Goal: Book appointment/travel/reservation

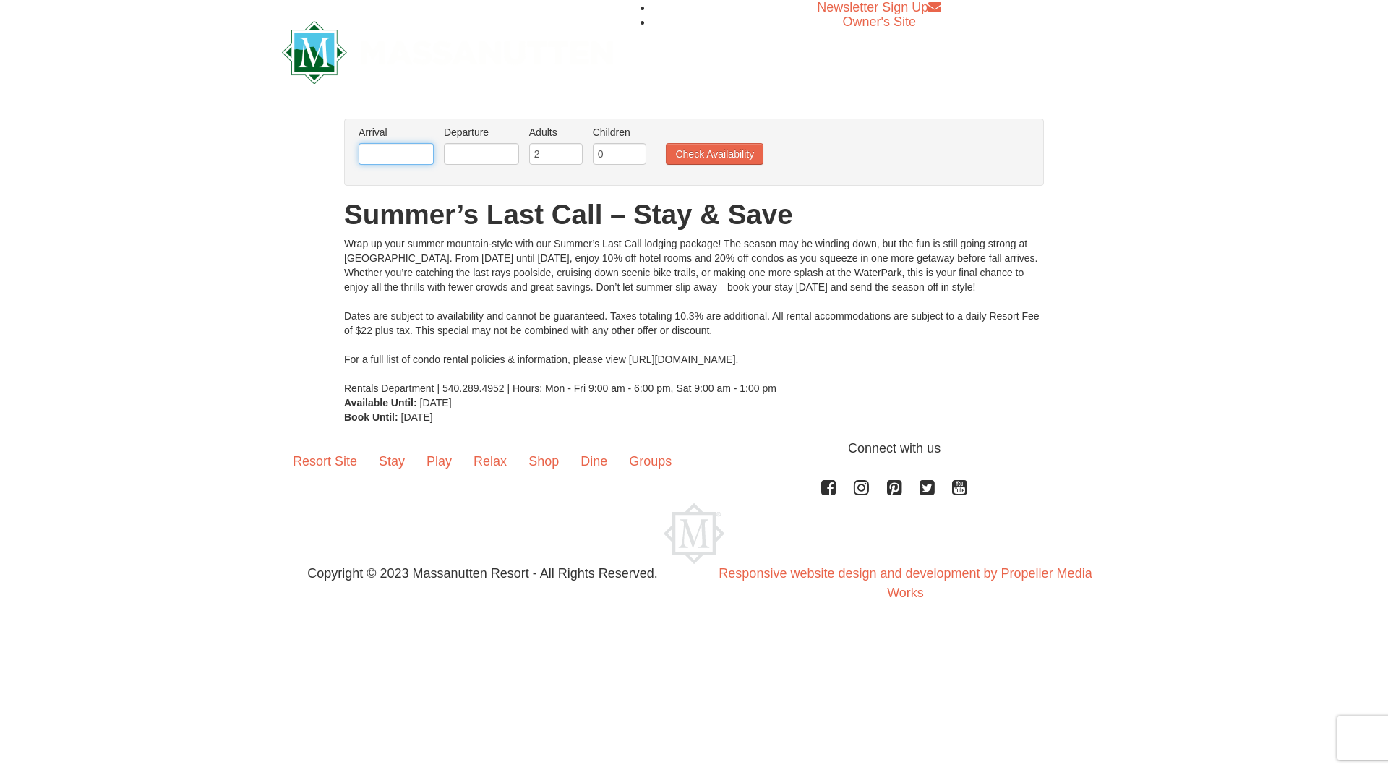
click at [375, 151] on input "text" at bounding box center [396, 154] width 75 height 22
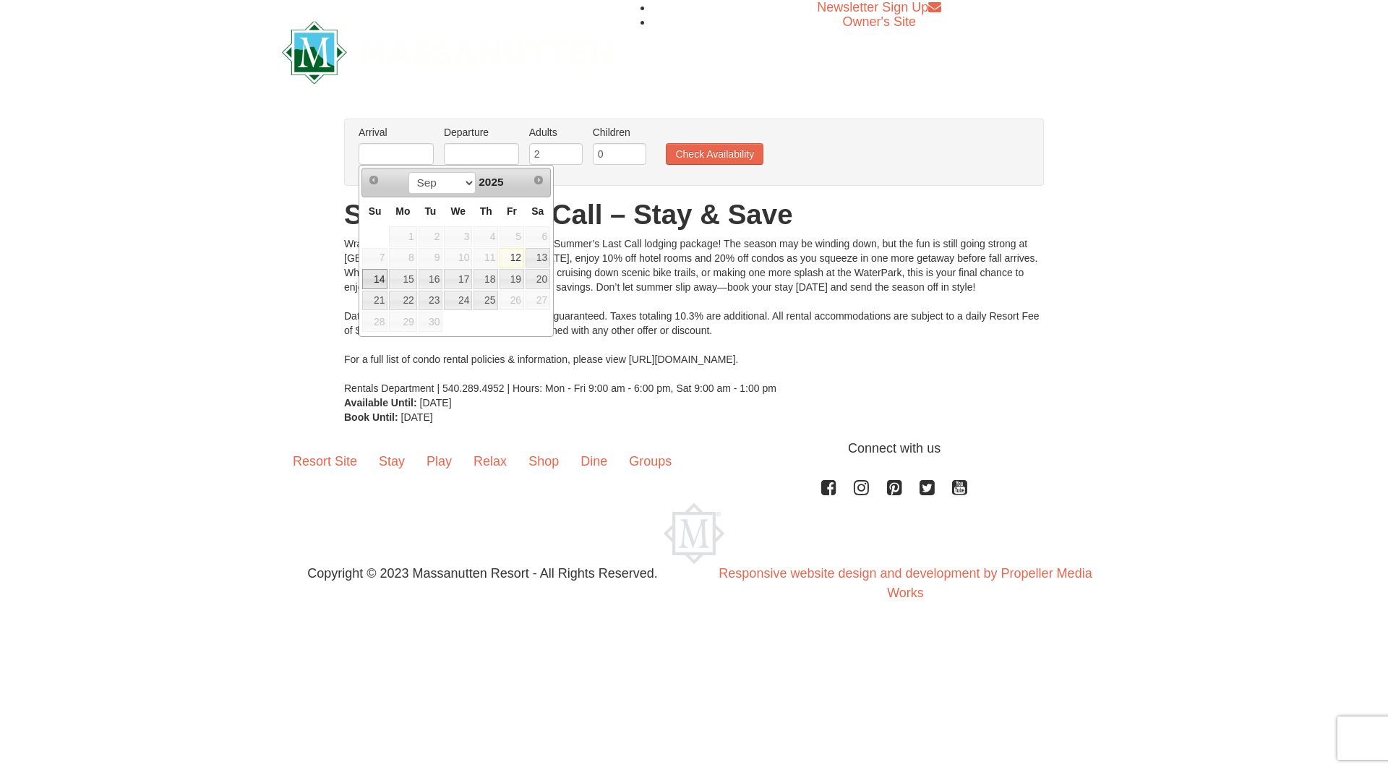
click at [377, 277] on link "14" at bounding box center [374, 279] width 25 height 20
type input "[DATE]"
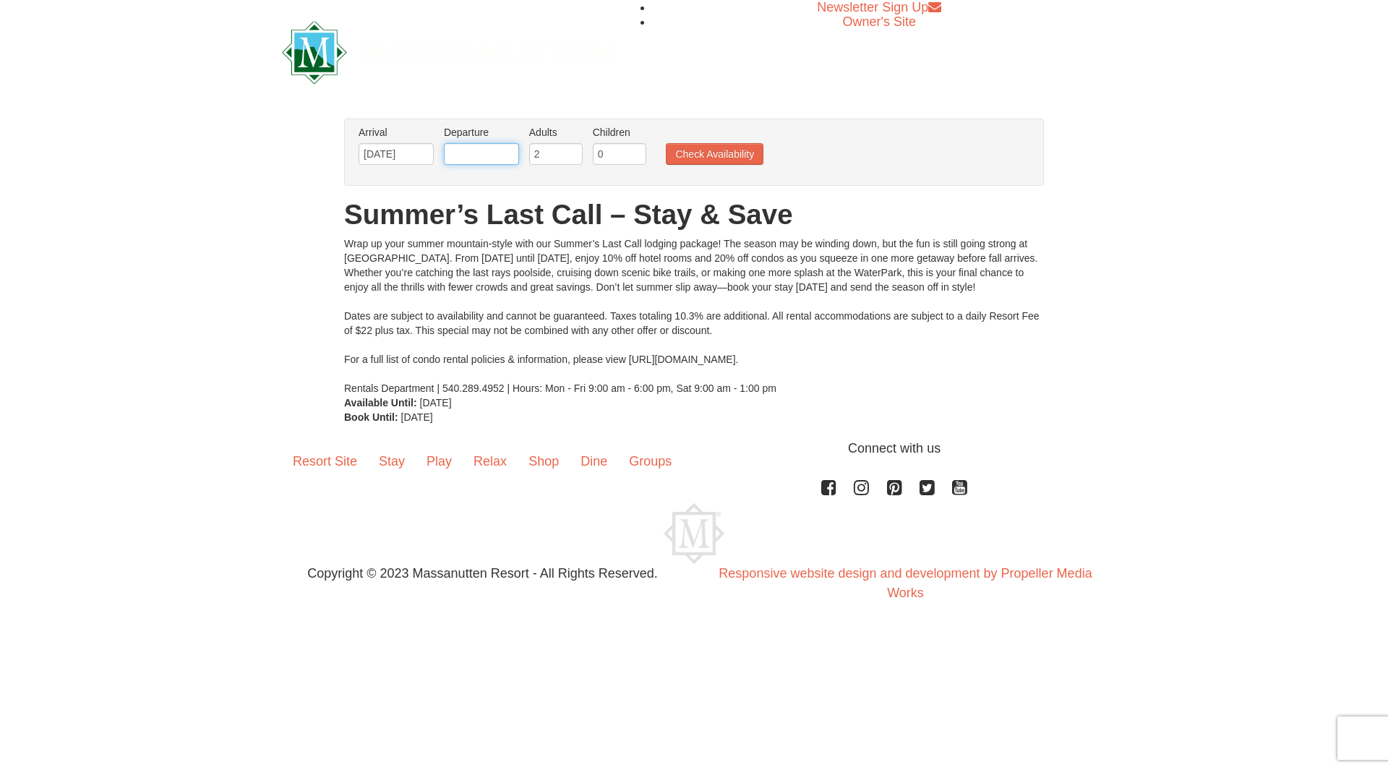
click at [467, 153] on input "text" at bounding box center [481, 154] width 75 height 22
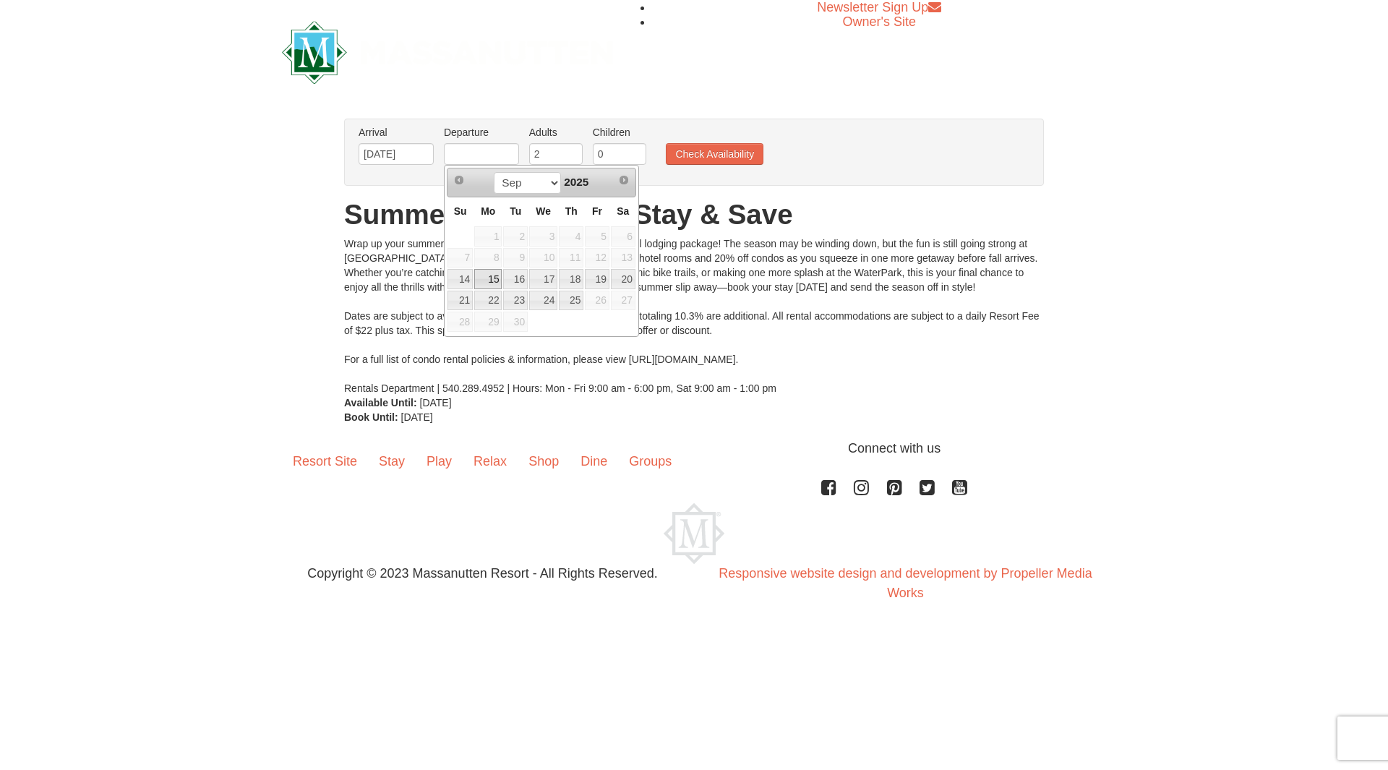
click at [492, 277] on link "15" at bounding box center [487, 279] width 27 height 20
type input "[DATE]"
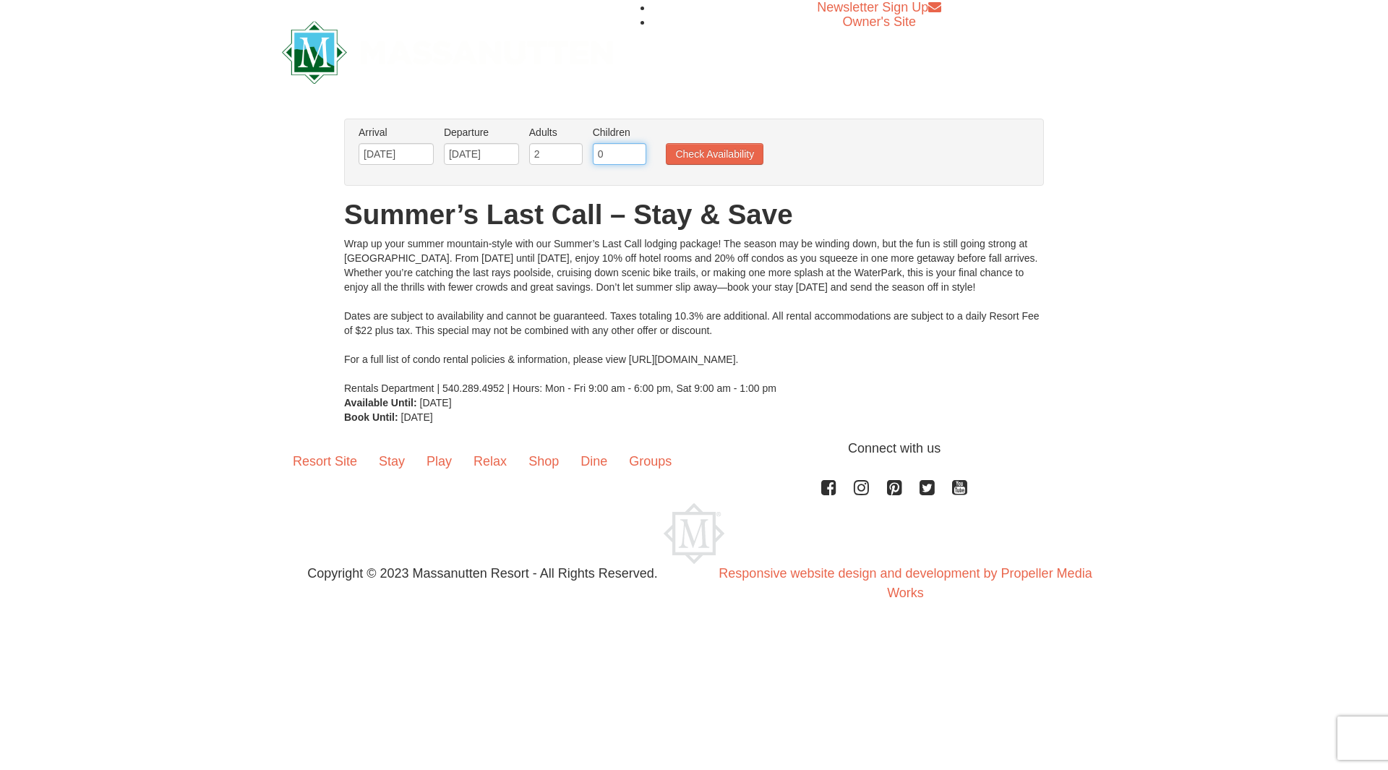
click at [606, 154] on input "0" at bounding box center [619, 154] width 53 height 22
type input "1"
click at [635, 150] on input "1" at bounding box center [619, 154] width 53 height 22
click at [695, 153] on button "Check Availability" at bounding box center [715, 154] width 98 height 22
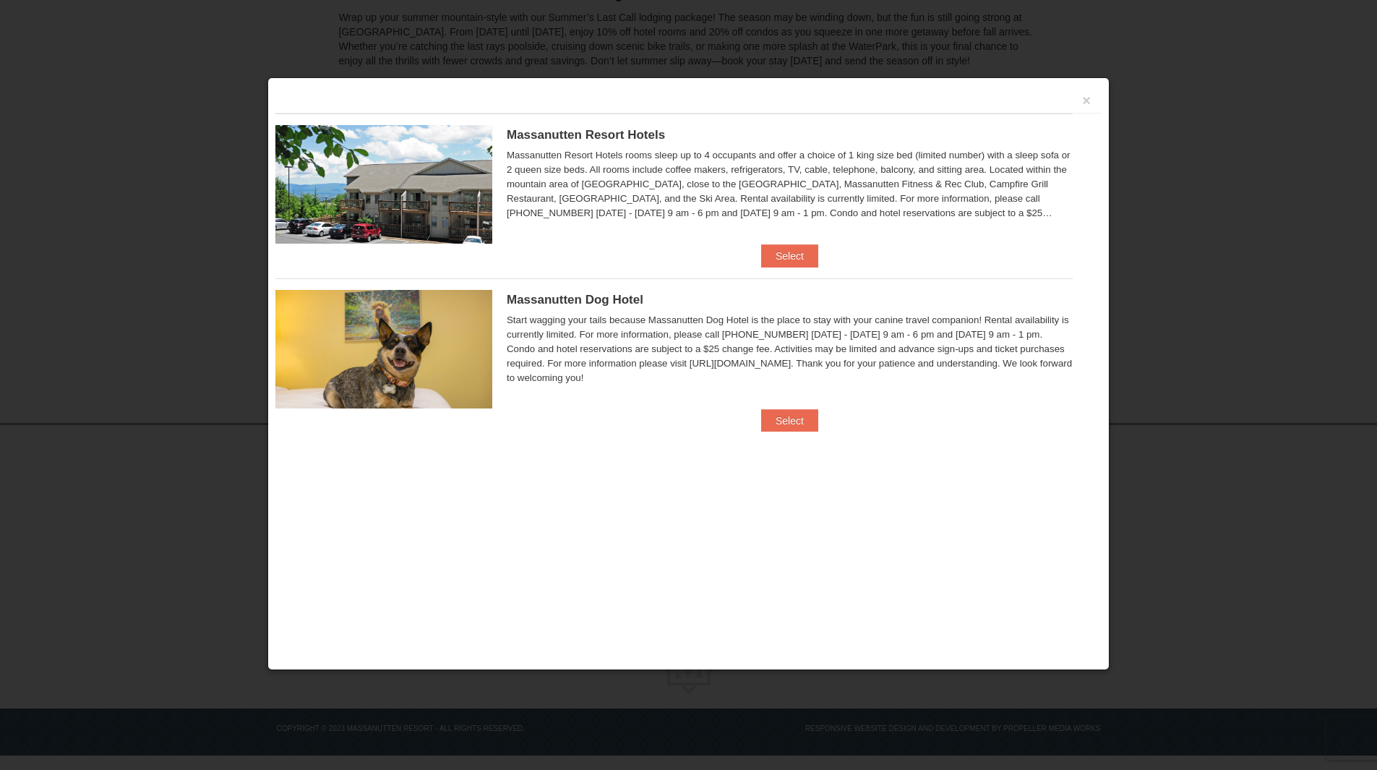
scroll to position [191, 0]
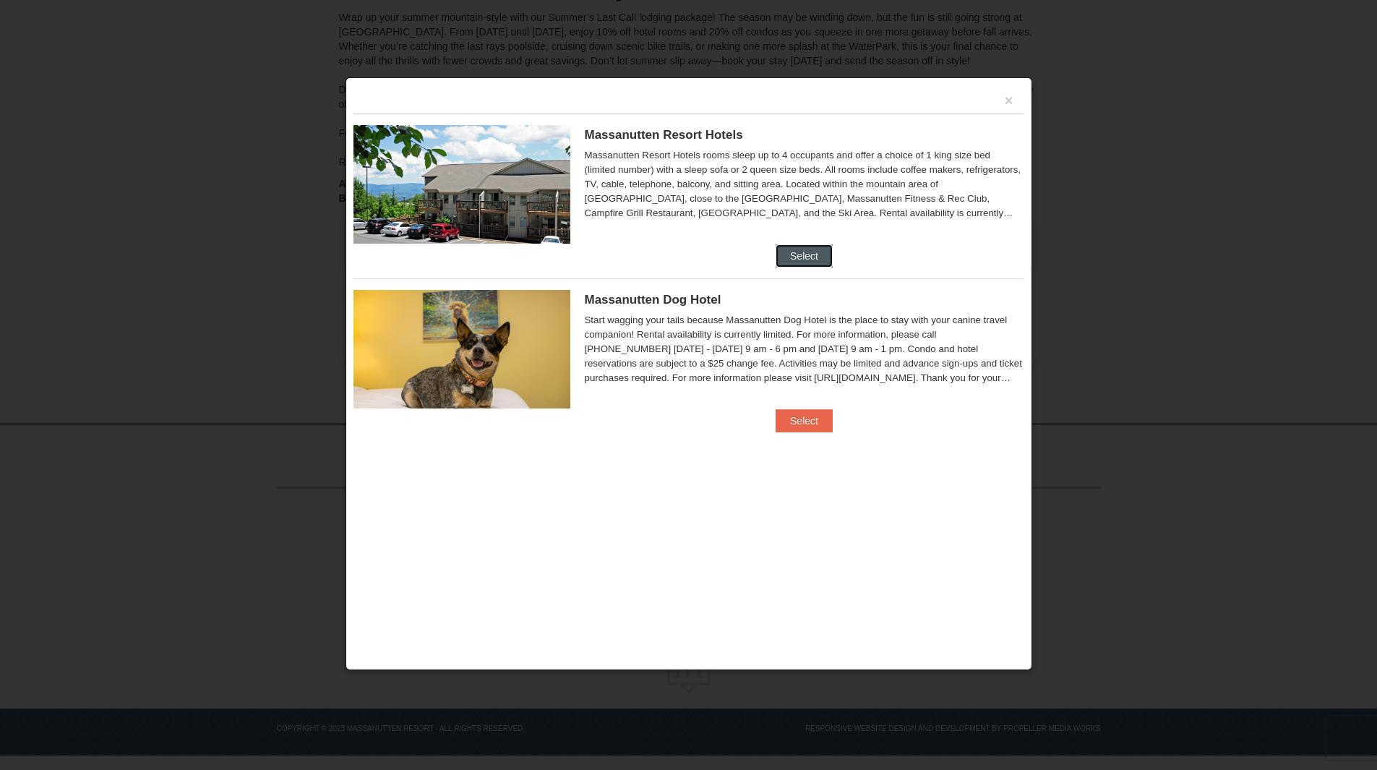
drag, startPoint x: 802, startPoint y: 257, endPoint x: 811, endPoint y: 259, distance: 9.6
click at [802, 257] on button "Select" at bounding box center [804, 255] width 57 height 23
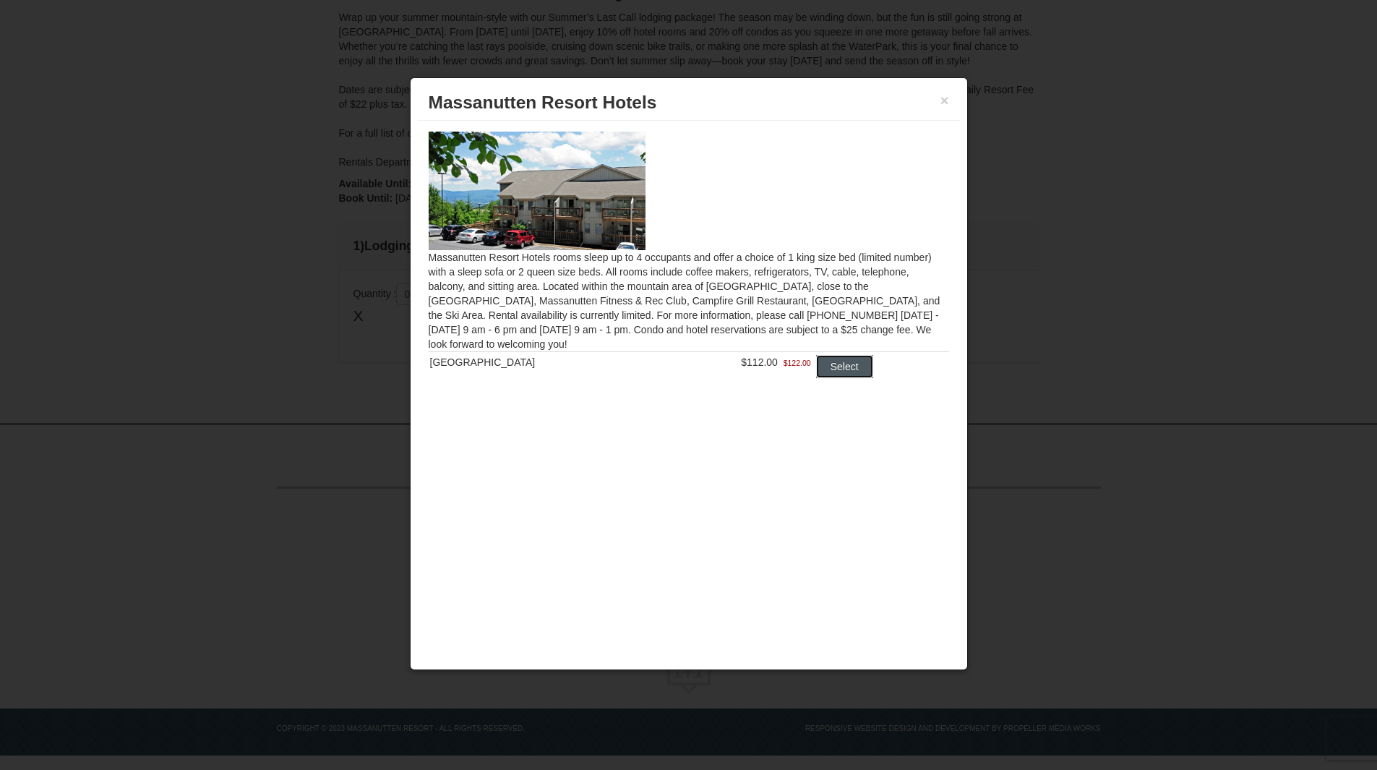
click at [846, 371] on button "Select" at bounding box center [844, 366] width 57 height 23
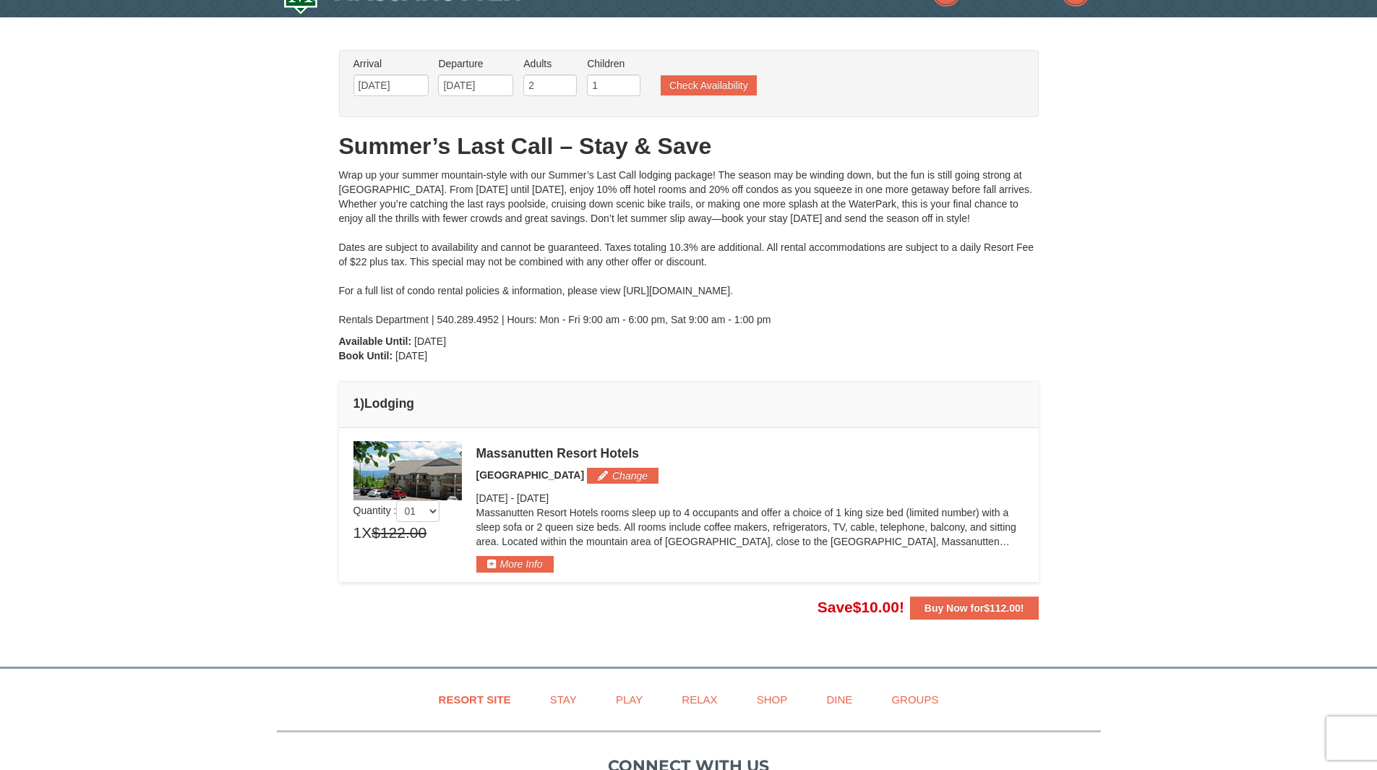
scroll to position [277, 0]
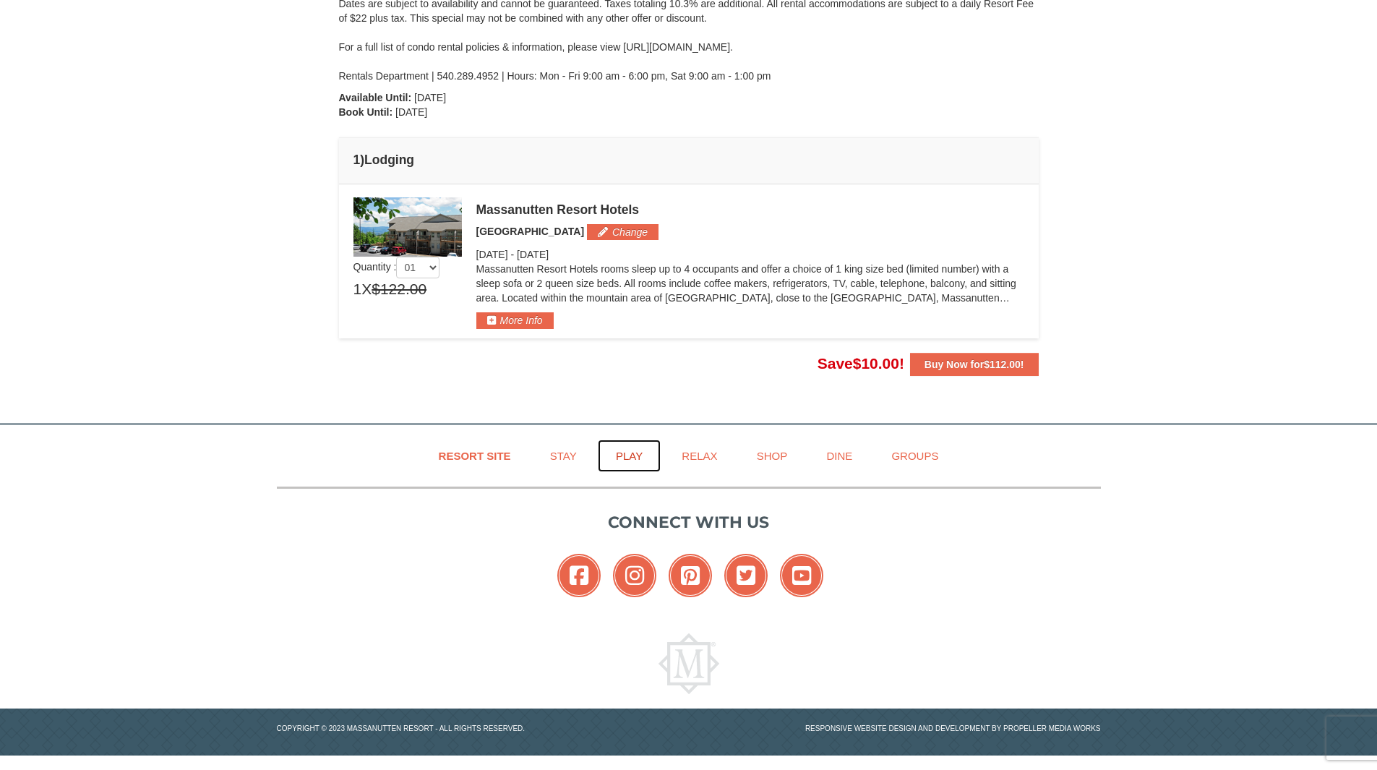
drag, startPoint x: 626, startPoint y: 451, endPoint x: 640, endPoint y: 453, distance: 14.6
click at [626, 451] on link "Play" at bounding box center [629, 455] width 63 height 33
